Goal: Task Accomplishment & Management: Manage account settings

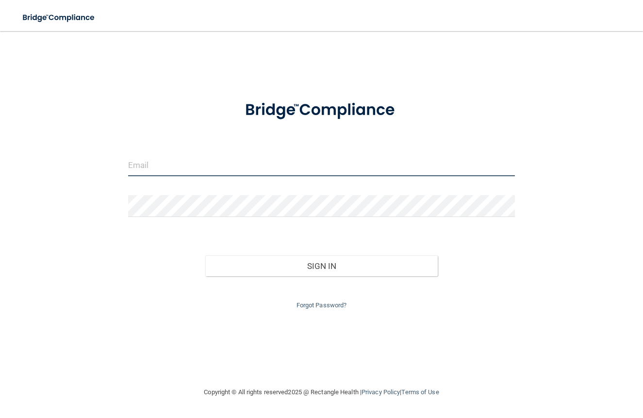
click at [269, 164] on input "email" at bounding box center [321, 165] width 387 height 22
type input "t"
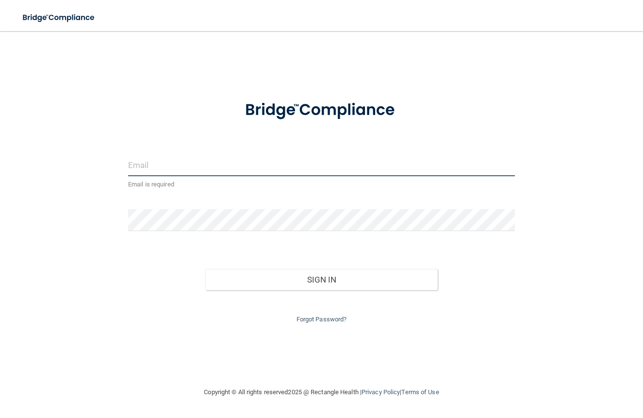
type input "l"
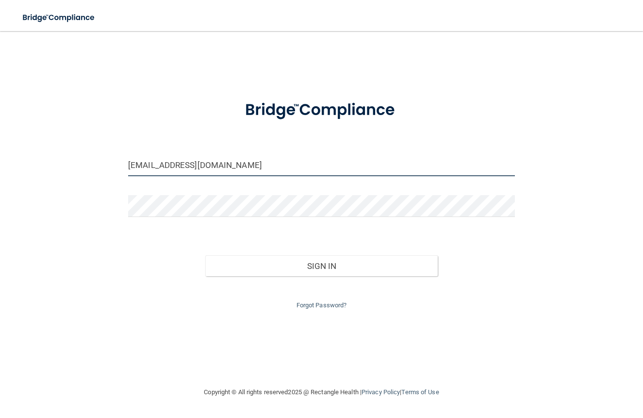
type input "[EMAIL_ADDRESS][DOMAIN_NAME]"
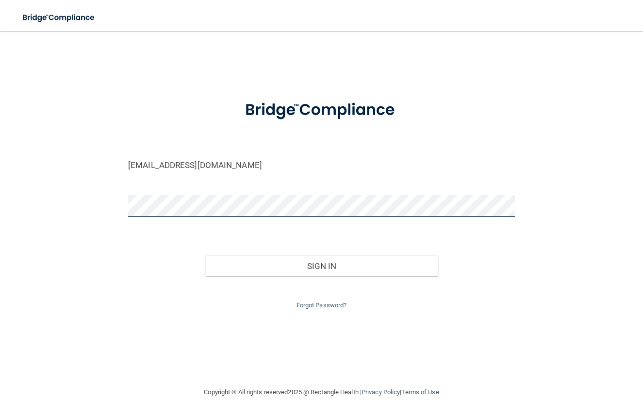
click at [321, 264] on button "Sign In" at bounding box center [321, 265] width 232 height 21
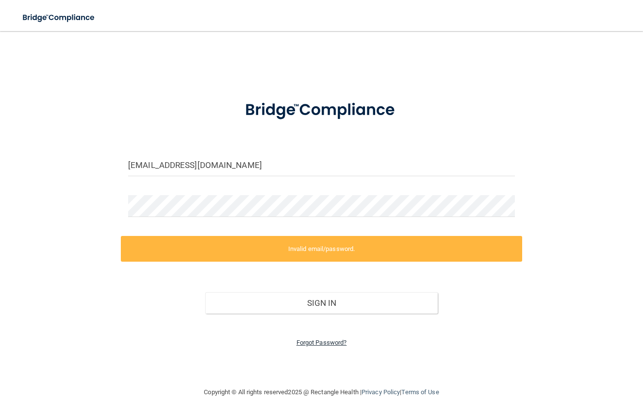
click at [311, 339] on link "Forgot Password?" at bounding box center [322, 342] width 51 height 7
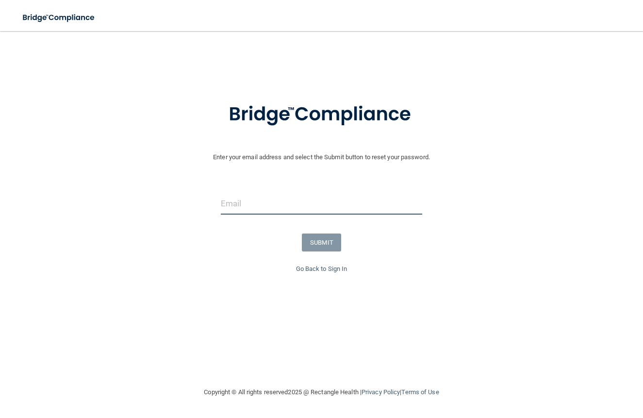
click at [307, 209] on input "email" at bounding box center [322, 204] width 202 height 22
type input "[EMAIL_ADDRESS][DOMAIN_NAME]"
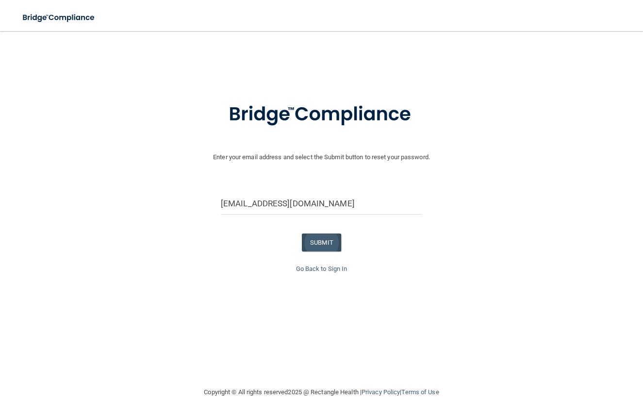
click at [328, 240] on button "SUBMIT" at bounding box center [321, 243] width 39 height 18
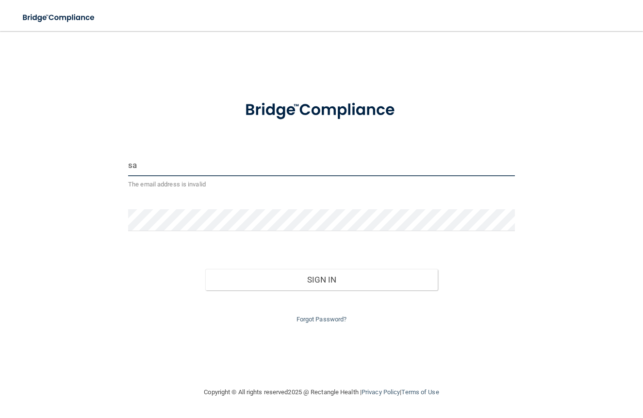
type input "s"
type input "i"
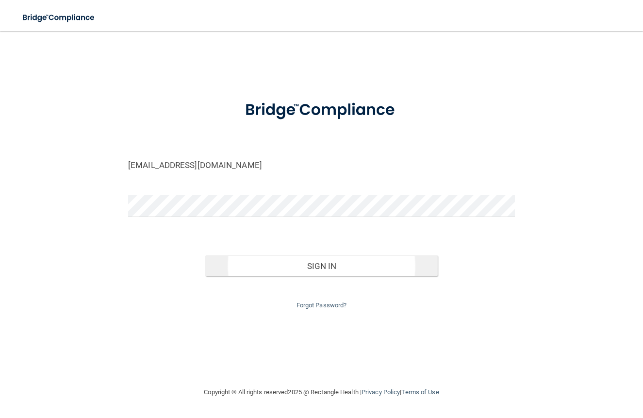
click at [379, 261] on button "Sign In" at bounding box center [321, 265] width 232 height 21
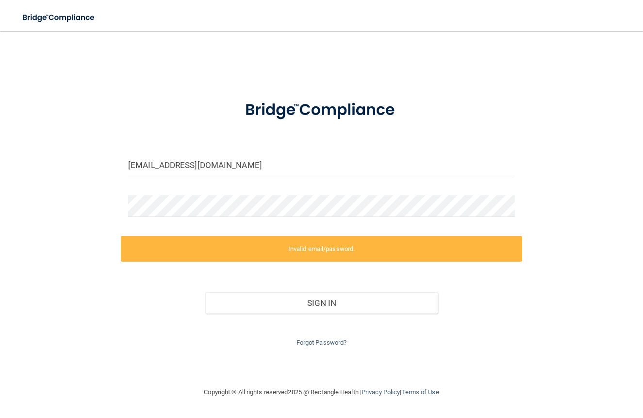
drag, startPoint x: 377, startPoint y: 220, endPoint x: 370, endPoint y: 220, distance: 6.8
click at [375, 220] on div at bounding box center [322, 209] width 402 height 29
click at [94, 211] on div "sallyksfeir@gmail.com Invalid email/password. You don't have permission to acce…" at bounding box center [321, 209] width 605 height 336
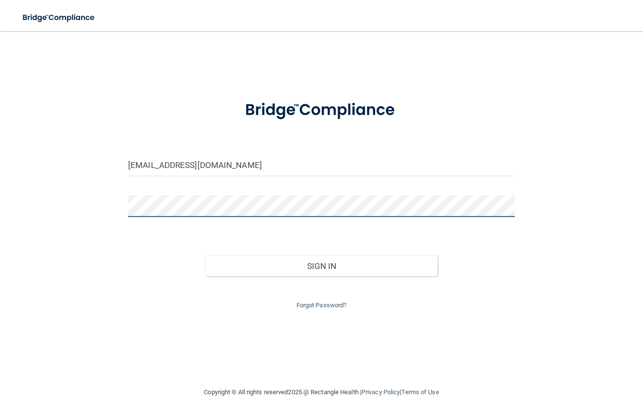
click at [321, 264] on button "Sign In" at bounding box center [321, 265] width 232 height 21
click at [249, 255] on button "Sign In" at bounding box center [321, 265] width 232 height 21
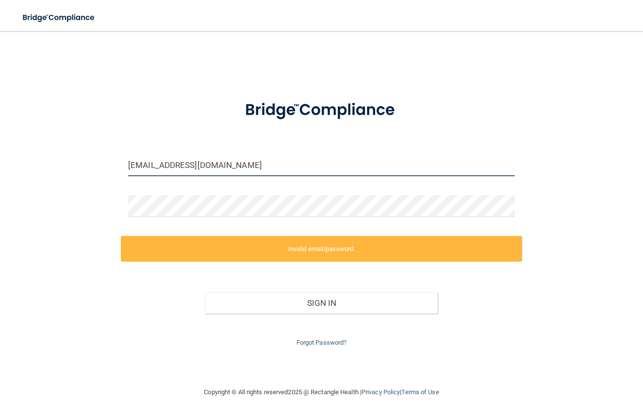
drag, startPoint x: 220, startPoint y: 166, endPoint x: 102, endPoint y: 168, distance: 118.0
click at [102, 168] on div "sallyksfeir@gmail.com Invalid email/password. You don't have permission to acce…" at bounding box center [321, 209] width 605 height 336
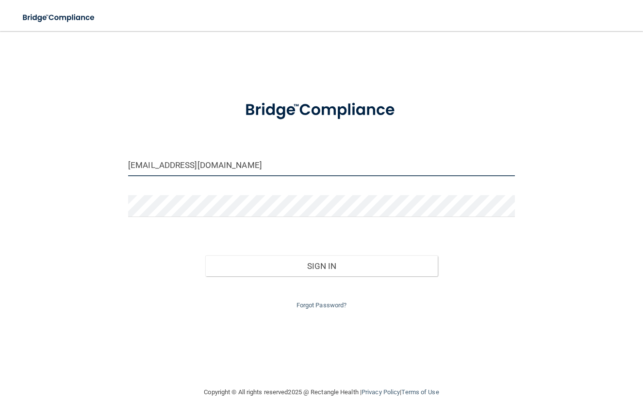
type input "[EMAIL_ADDRESS][DOMAIN_NAME]"
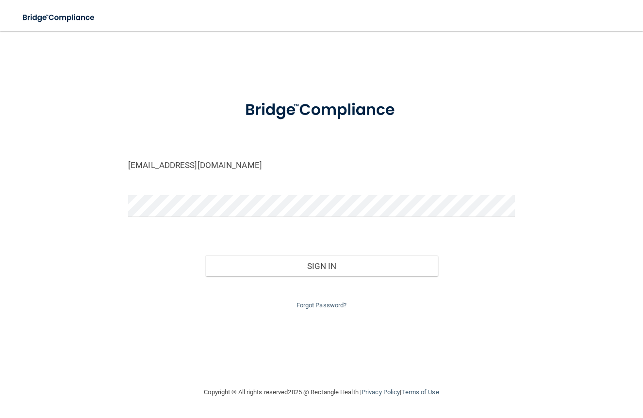
click at [262, 277] on div "Forgot Password?" at bounding box center [322, 293] width 402 height 35
click at [290, 264] on button "Sign In" at bounding box center [321, 265] width 232 height 21
click at [280, 261] on button "Sign In" at bounding box center [321, 265] width 232 height 21
